Goal: Task Accomplishment & Management: Complete application form

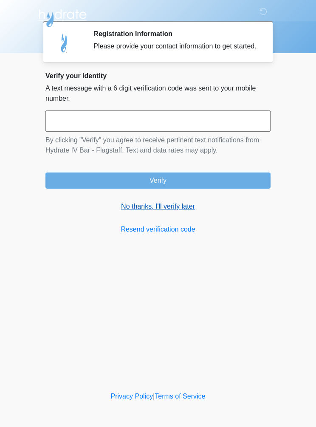
click at [170, 211] on link "No thanks, I'll verify later" at bounding box center [157, 207] width 225 height 10
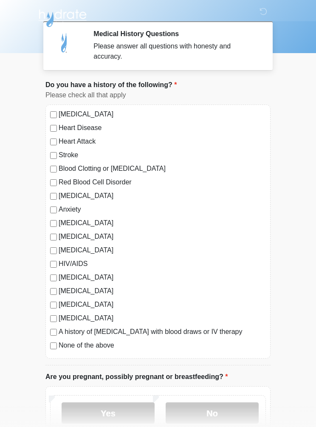
click at [103, 347] on label "None of the above" at bounding box center [163, 346] width 208 height 10
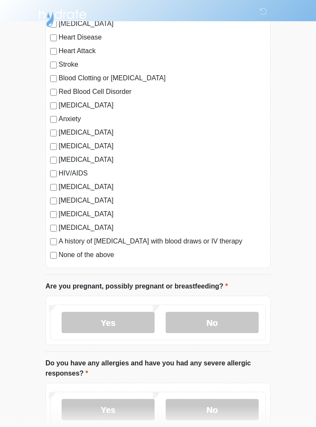
scroll to position [97, 0]
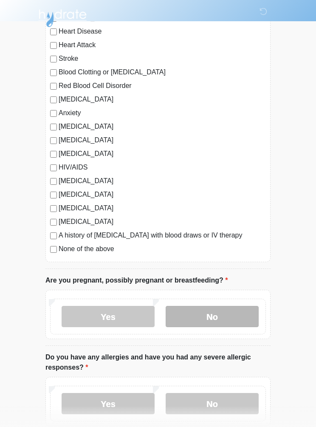
click at [222, 315] on label "No" at bounding box center [212, 316] width 93 height 21
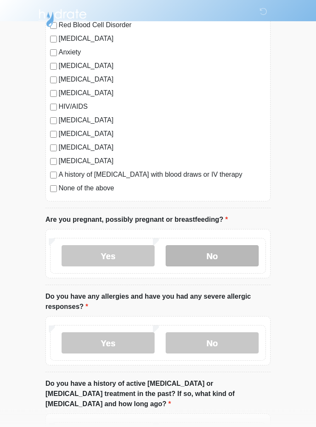
scroll to position [167, 0]
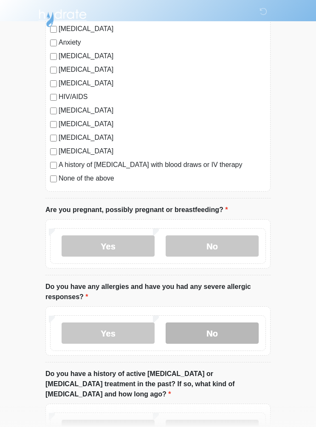
click at [225, 333] on label "No" at bounding box center [212, 333] width 93 height 21
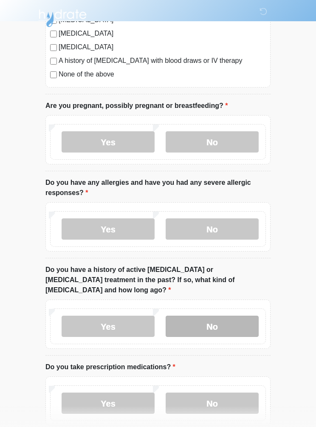
click at [227, 316] on label "No" at bounding box center [212, 326] width 93 height 21
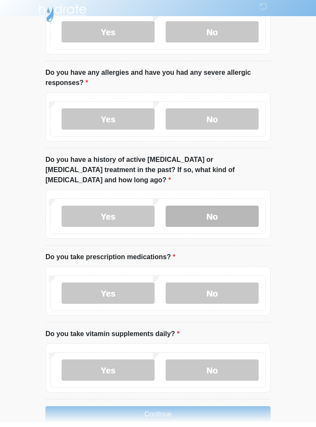
scroll to position [376, 0]
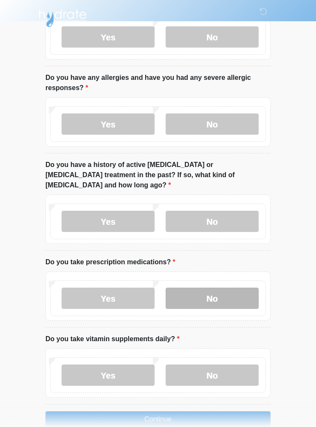
click at [219, 288] on label "No" at bounding box center [212, 298] width 93 height 21
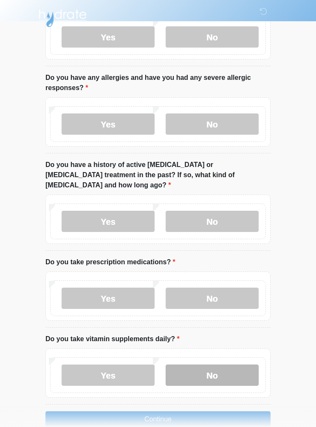
click at [213, 365] on label "No" at bounding box center [212, 375] width 93 height 21
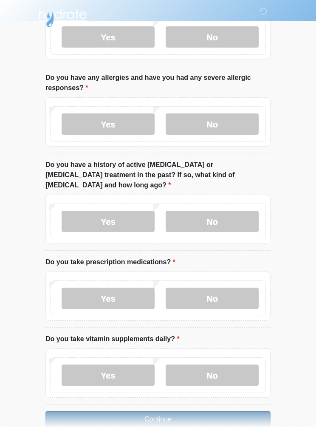
click at [180, 412] on button "Continue" at bounding box center [157, 420] width 225 height 16
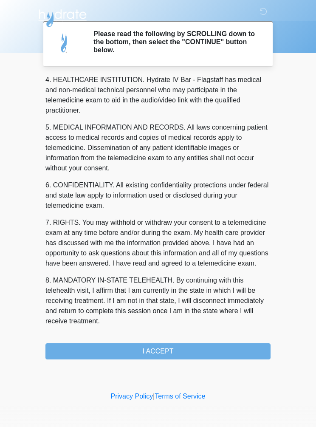
scroll to position [246, 0]
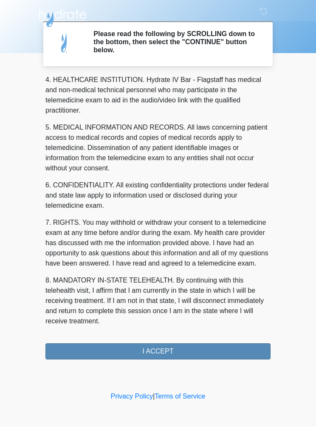
click at [183, 353] on button "I ACCEPT" at bounding box center [157, 352] width 225 height 16
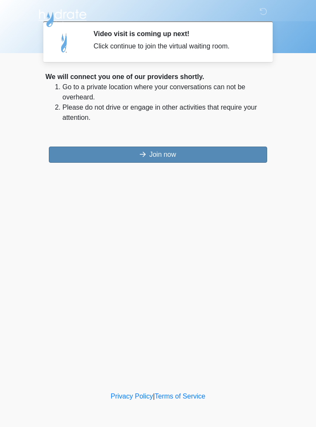
click at [216, 152] on button "Join now" at bounding box center [158, 155] width 219 height 16
